Goal: Task Accomplishment & Management: Manage account settings

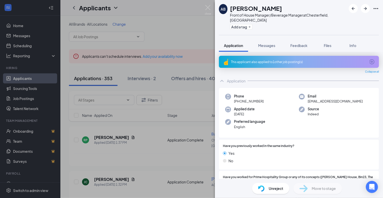
click at [15, 78] on div "AB [PERSON_NAME] Front of House Manager/Beverage Manager at [GEOGRAPHIC_DATA], …" at bounding box center [191, 99] width 383 height 198
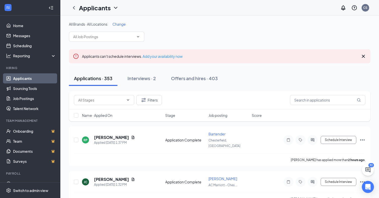
click at [98, 78] on div "Applications · 353" at bounding box center [93, 78] width 39 height 6
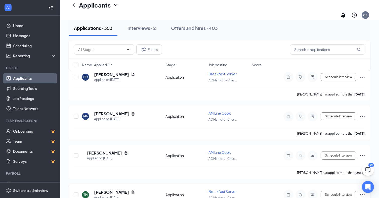
scroll to position [1812, 0]
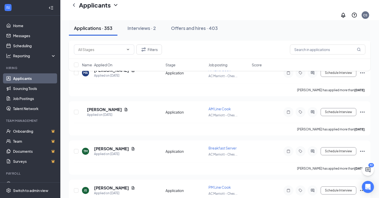
click at [214, 62] on div "Name · Applied On Stage Job posting Score" at bounding box center [220, 65] width 302 height 12
click at [215, 66] on span "Job posting" at bounding box center [218, 64] width 19 height 5
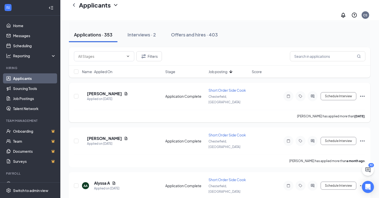
scroll to position [0, 0]
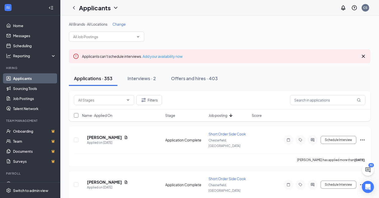
click at [76, 115] on input "checkbox" at bounding box center [76, 115] width 5 height 5
checkbox input "true"
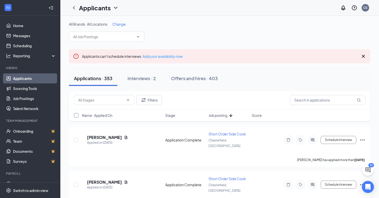
checkbox input "true"
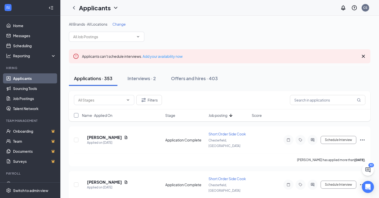
checkbox input "true"
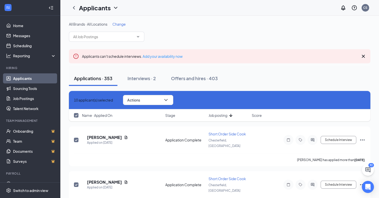
click at [76, 115] on input "checkbox" at bounding box center [76, 115] width 5 height 5
checkbox input "false"
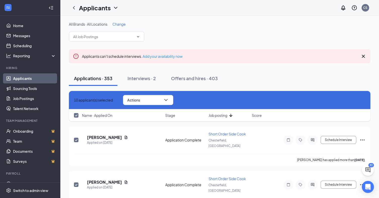
checkbox input "false"
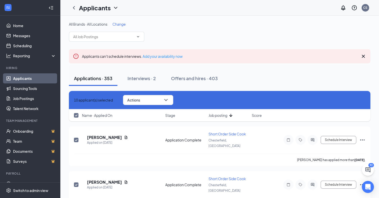
checkbox input "false"
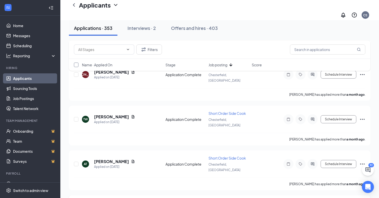
scroll to position [453, 0]
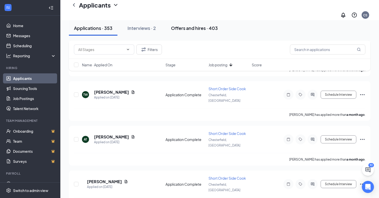
drag, startPoint x: 191, startPoint y: 24, endPoint x: 192, endPoint y: 26, distance: 3.1
click at [191, 24] on button "Offers and hires · 403" at bounding box center [194, 28] width 57 height 15
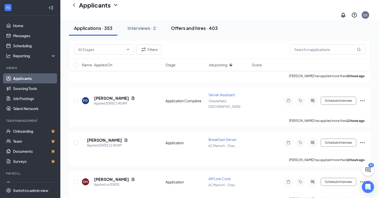
click at [193, 27] on div "Offers and hires · 403" at bounding box center [194, 28] width 47 height 6
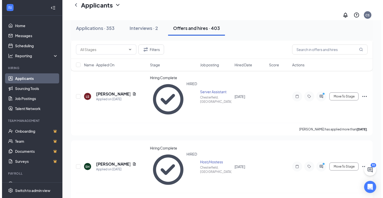
scroll to position [478, 0]
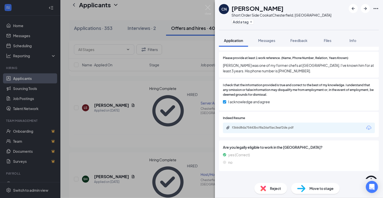
scroll to position [393, 0]
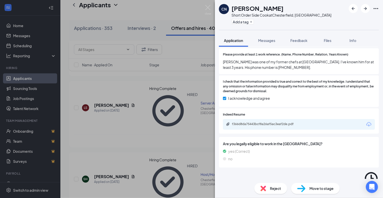
click at [318, 188] on span "Move to stage" at bounding box center [322, 189] width 24 height 6
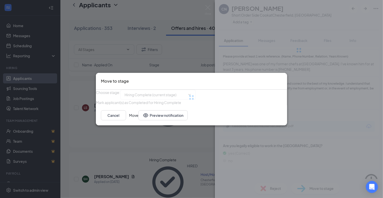
type input "Long-term Holding (final stage)"
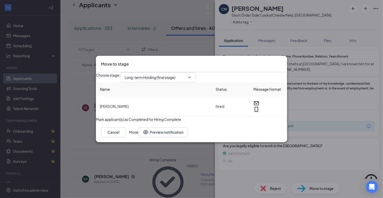
click at [138, 137] on button "Move" at bounding box center [133, 132] width 9 height 10
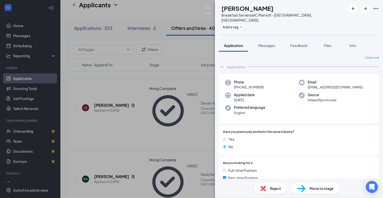
click at [65, 74] on div "AH [PERSON_NAME] Breakfast Server at [GEOGRAPHIC_DATA], [GEOGRAPHIC_DATA] Add a…" at bounding box center [191, 99] width 383 height 198
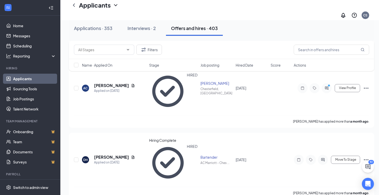
scroll to position [1057, 0]
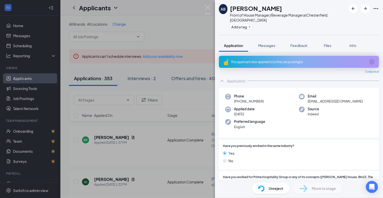
click at [180, 10] on div "AB [PERSON_NAME] Front of House Manager/Beverage Manager at [GEOGRAPHIC_DATA], …" at bounding box center [191, 99] width 383 height 198
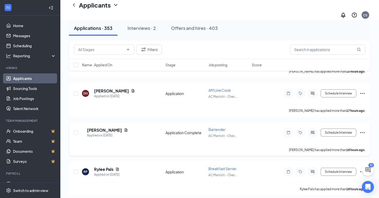
scroll to position [554, 0]
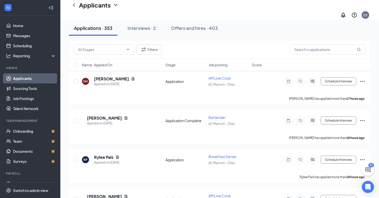
click at [213, 63] on span "Job posting" at bounding box center [218, 64] width 19 height 5
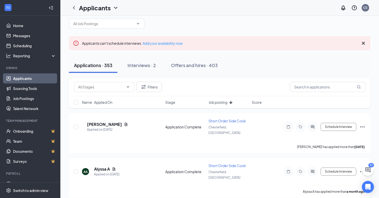
scroll to position [25, 0]
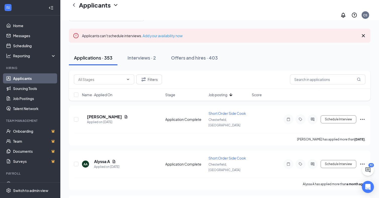
click at [108, 92] on span "Name · Applied On" at bounding box center [97, 94] width 30 height 5
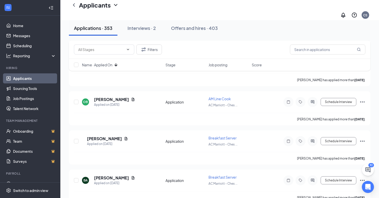
scroll to position [2315, 0]
